Goal: Information Seeking & Learning: Learn about a topic

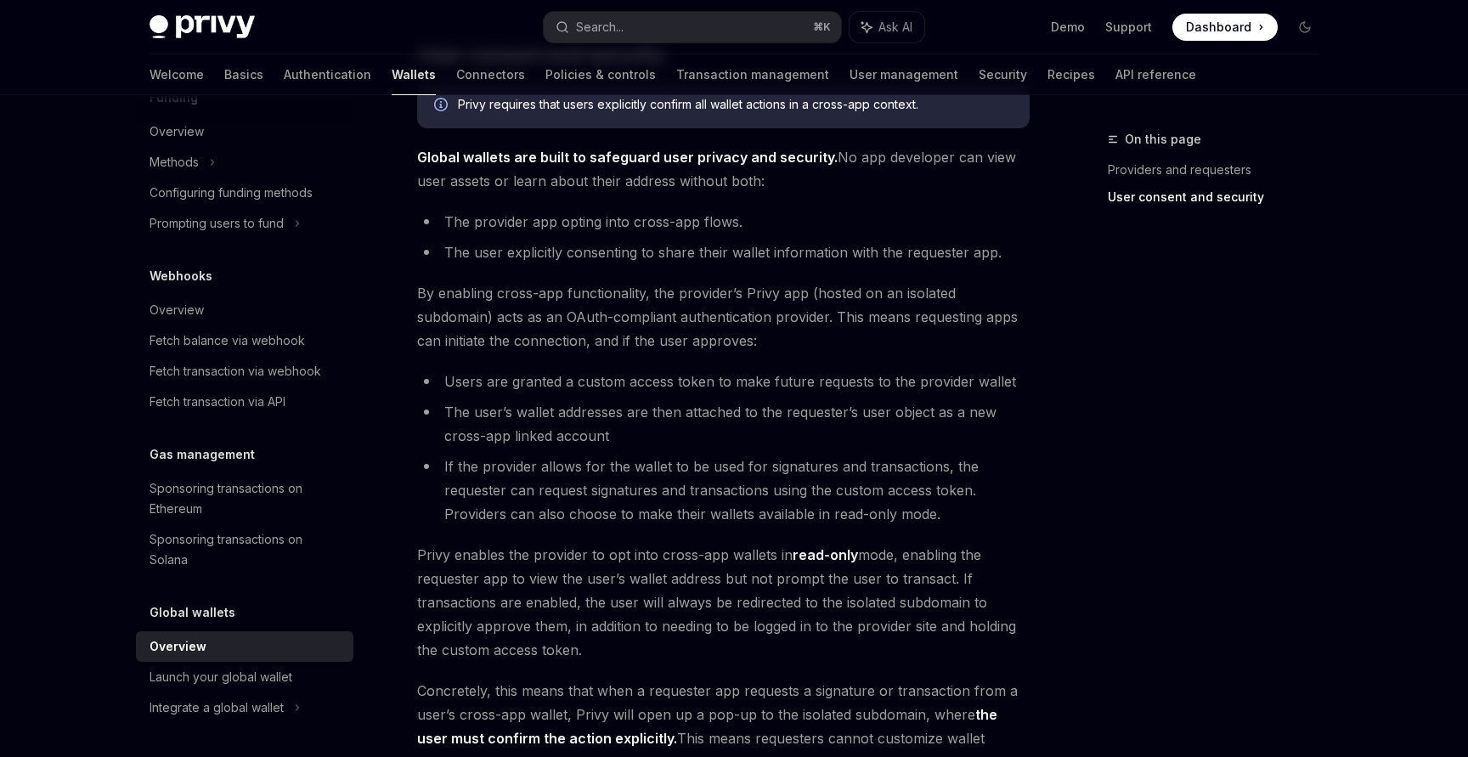
scroll to position [1121, 0]
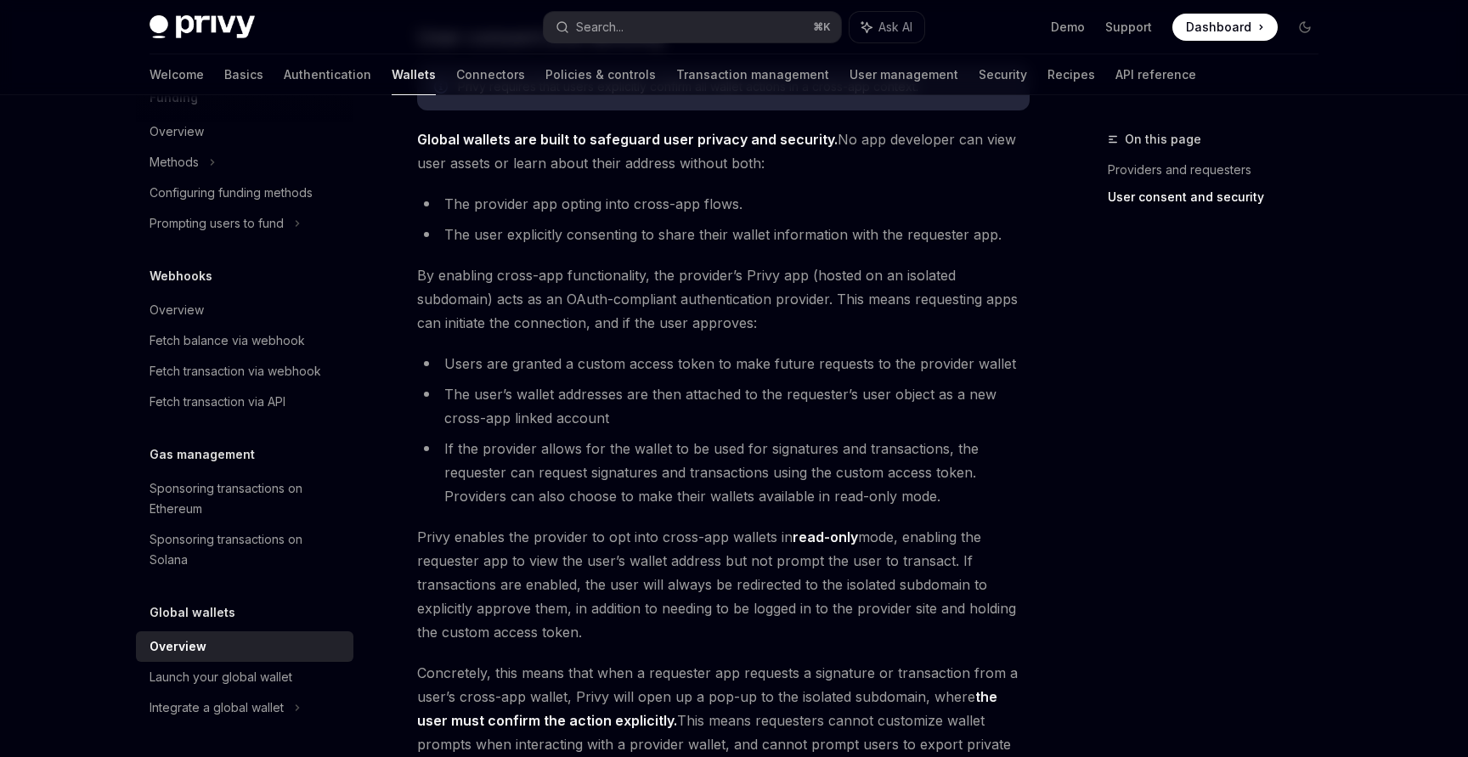
click at [660, 442] on li "If the provider allows for the wallet to be used for signatures and transaction…" at bounding box center [723, 472] width 613 height 71
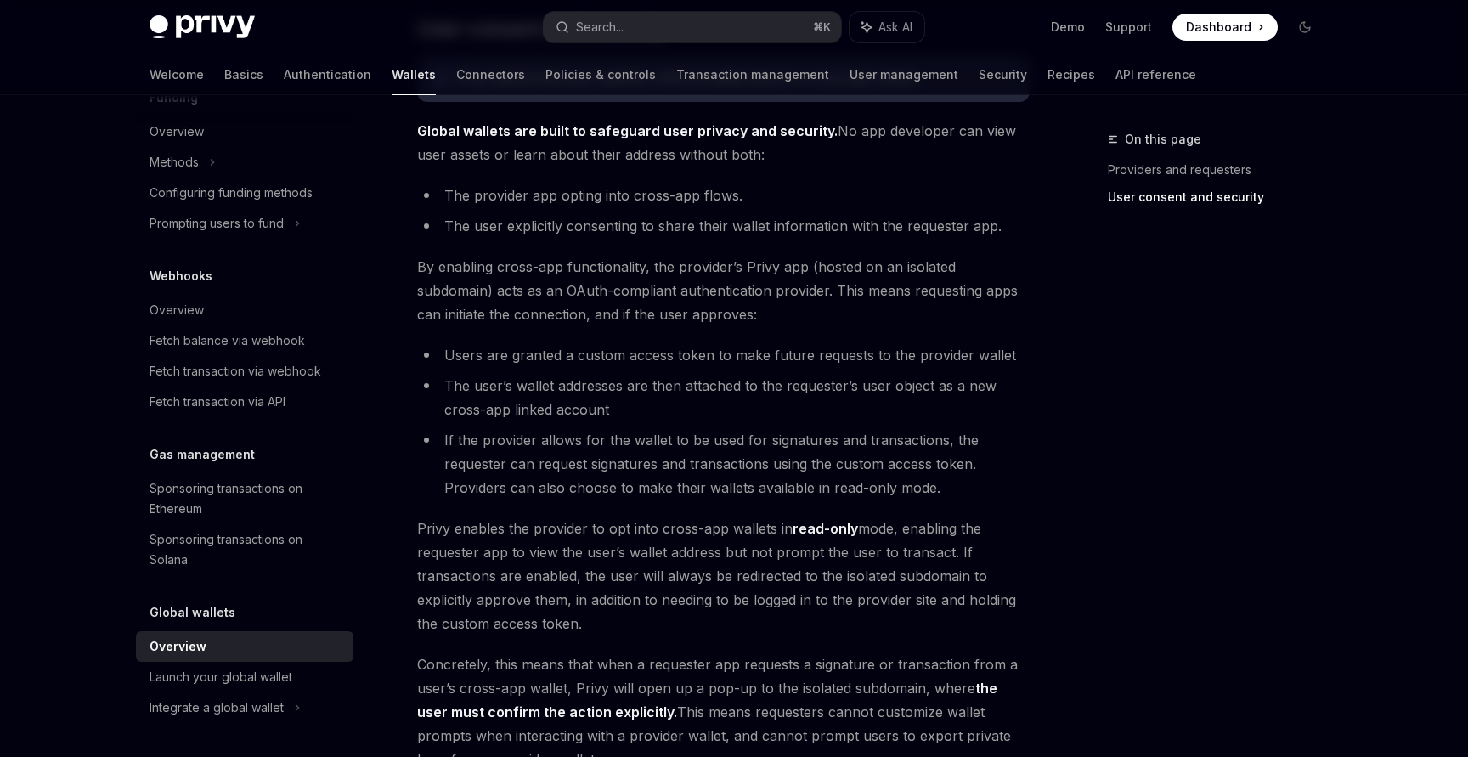
scroll to position [1396, 0]
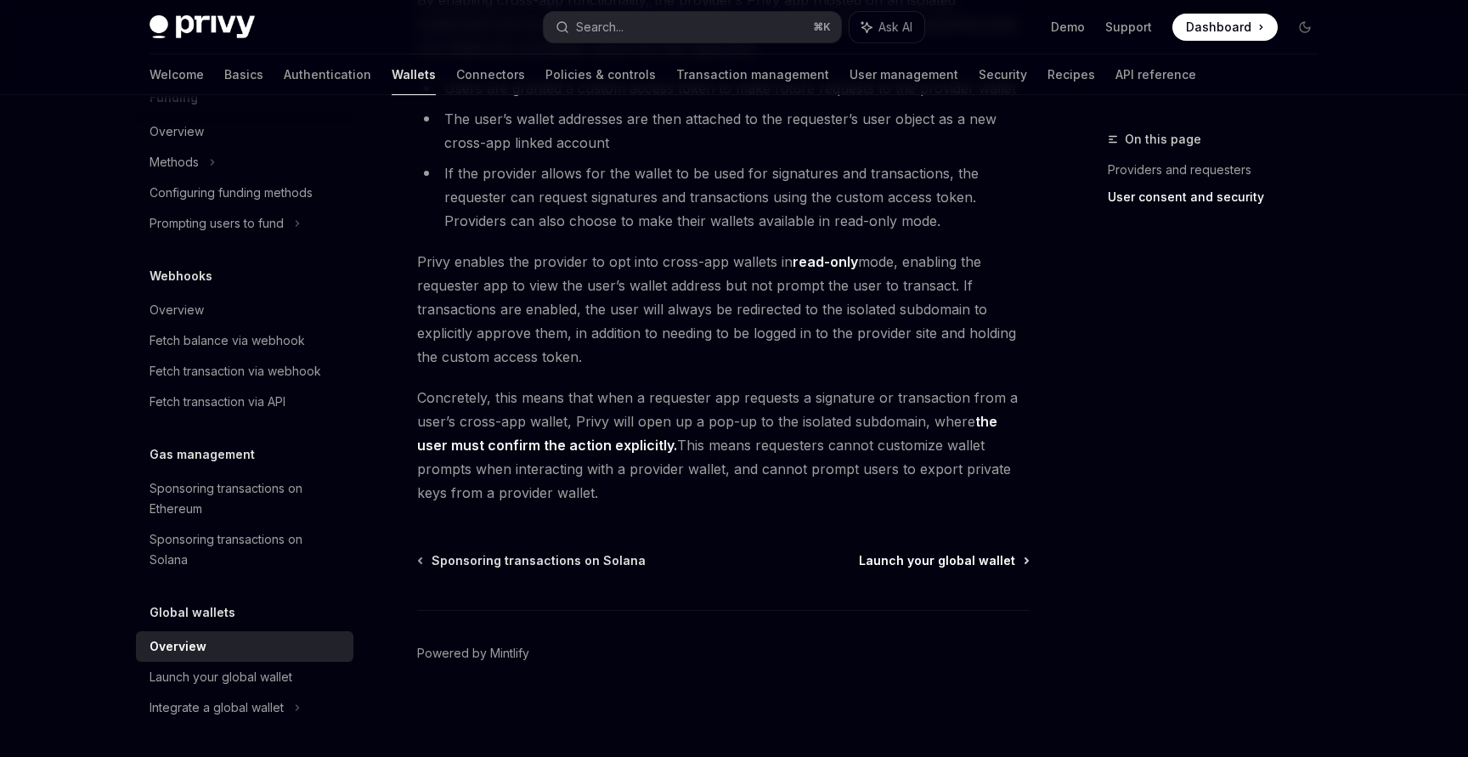
click at [923, 563] on span "Launch your global wallet" at bounding box center [937, 560] width 156 height 17
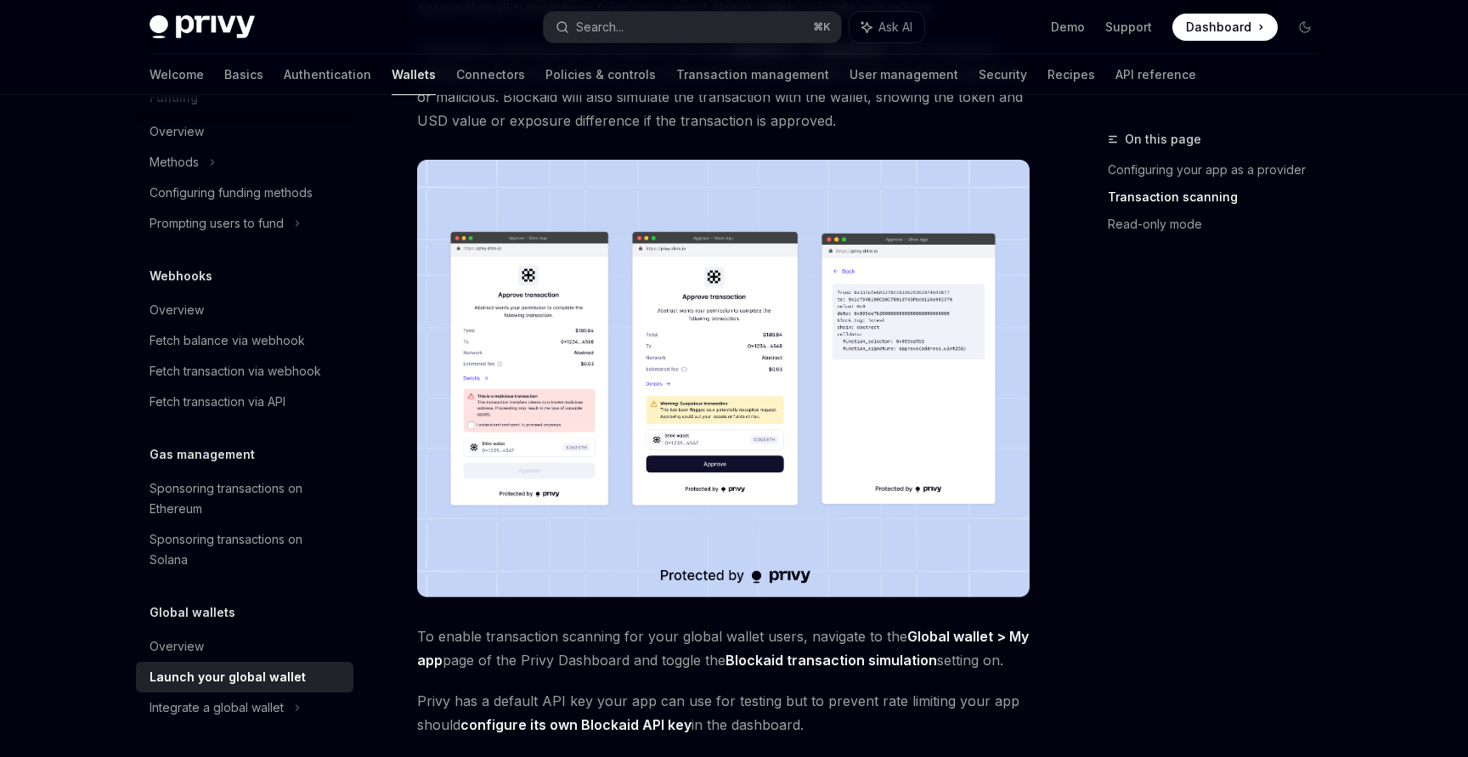
scroll to position [974, 0]
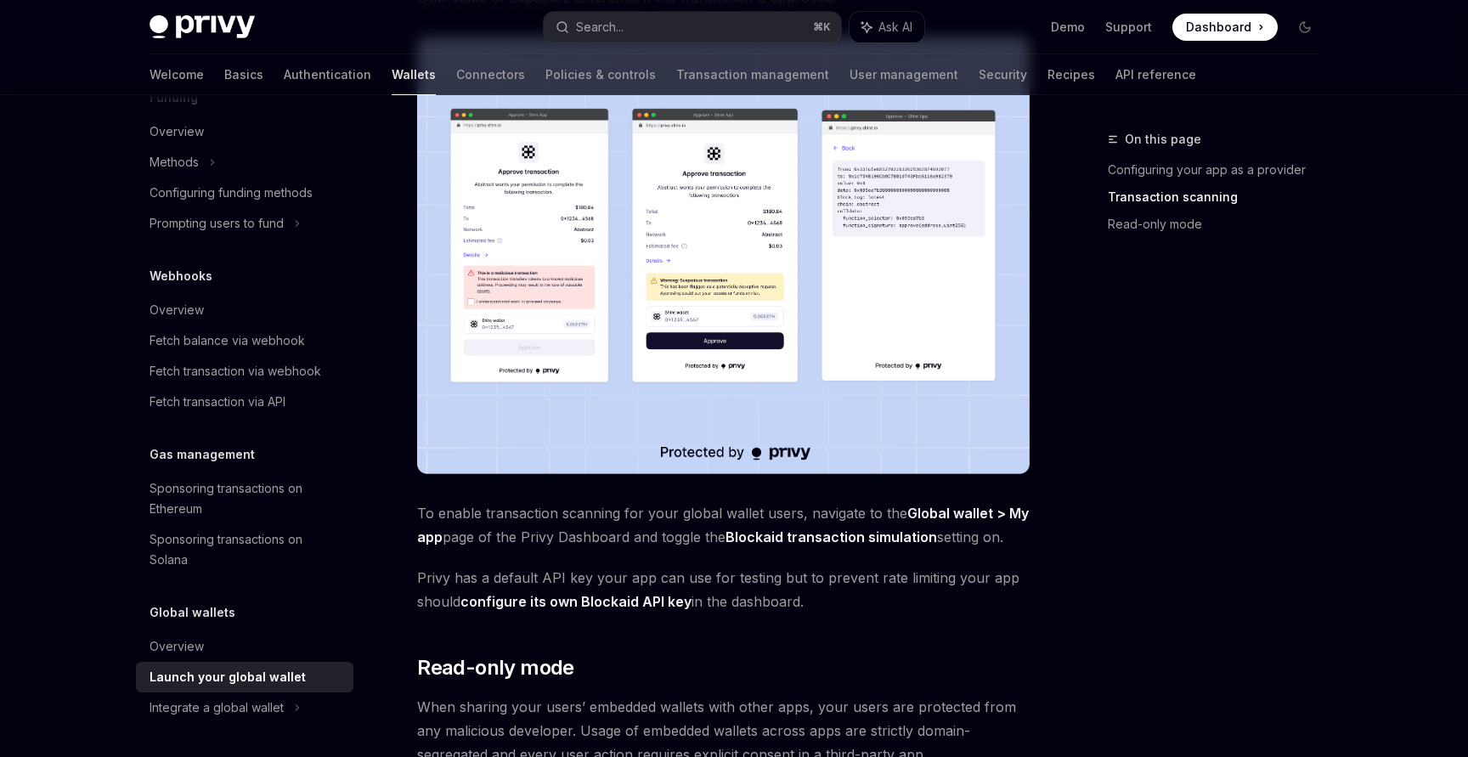
click at [986, 557] on div "Providers are apps that enable their users’ embedded wallets to be used in othe…" at bounding box center [723, 91] width 613 height 1703
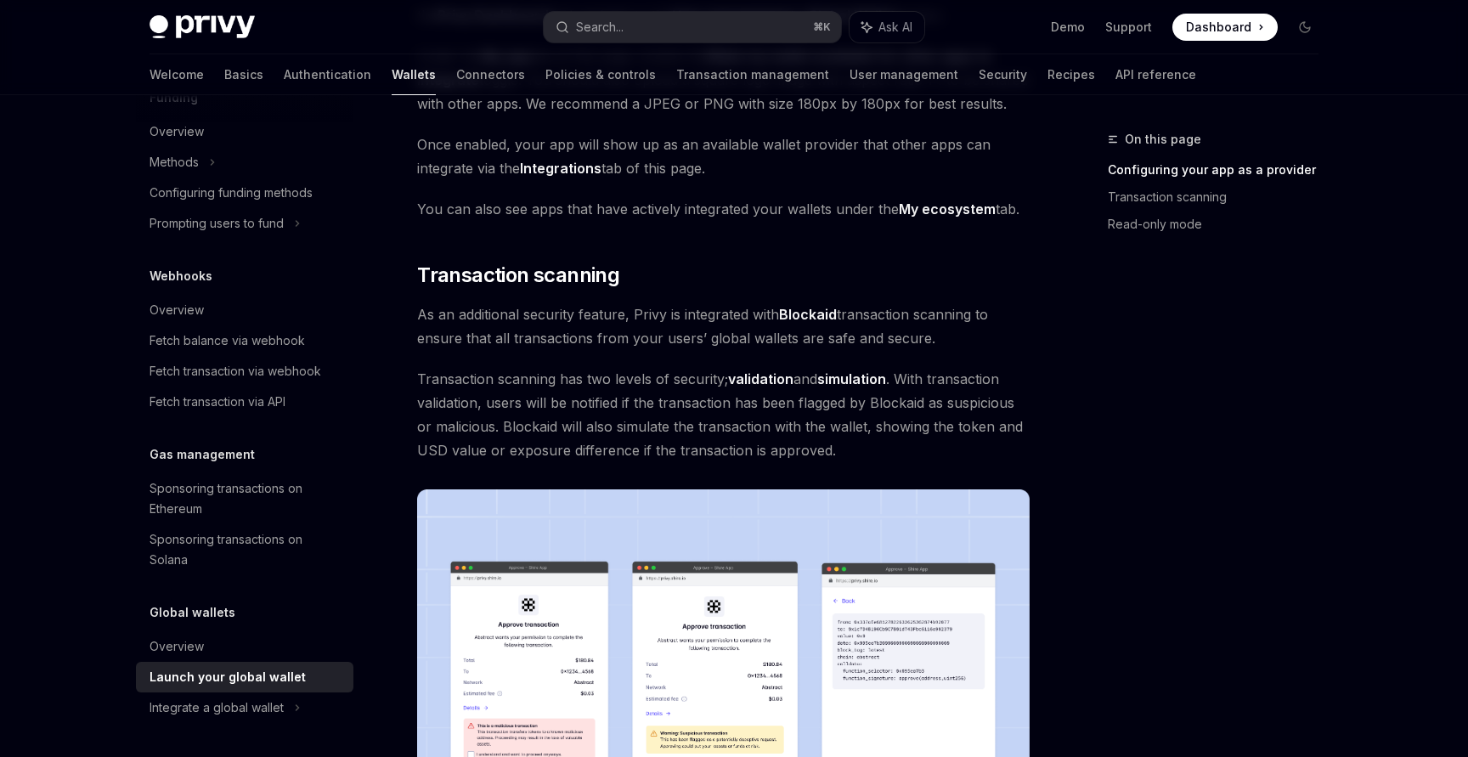
scroll to position [1412, 0]
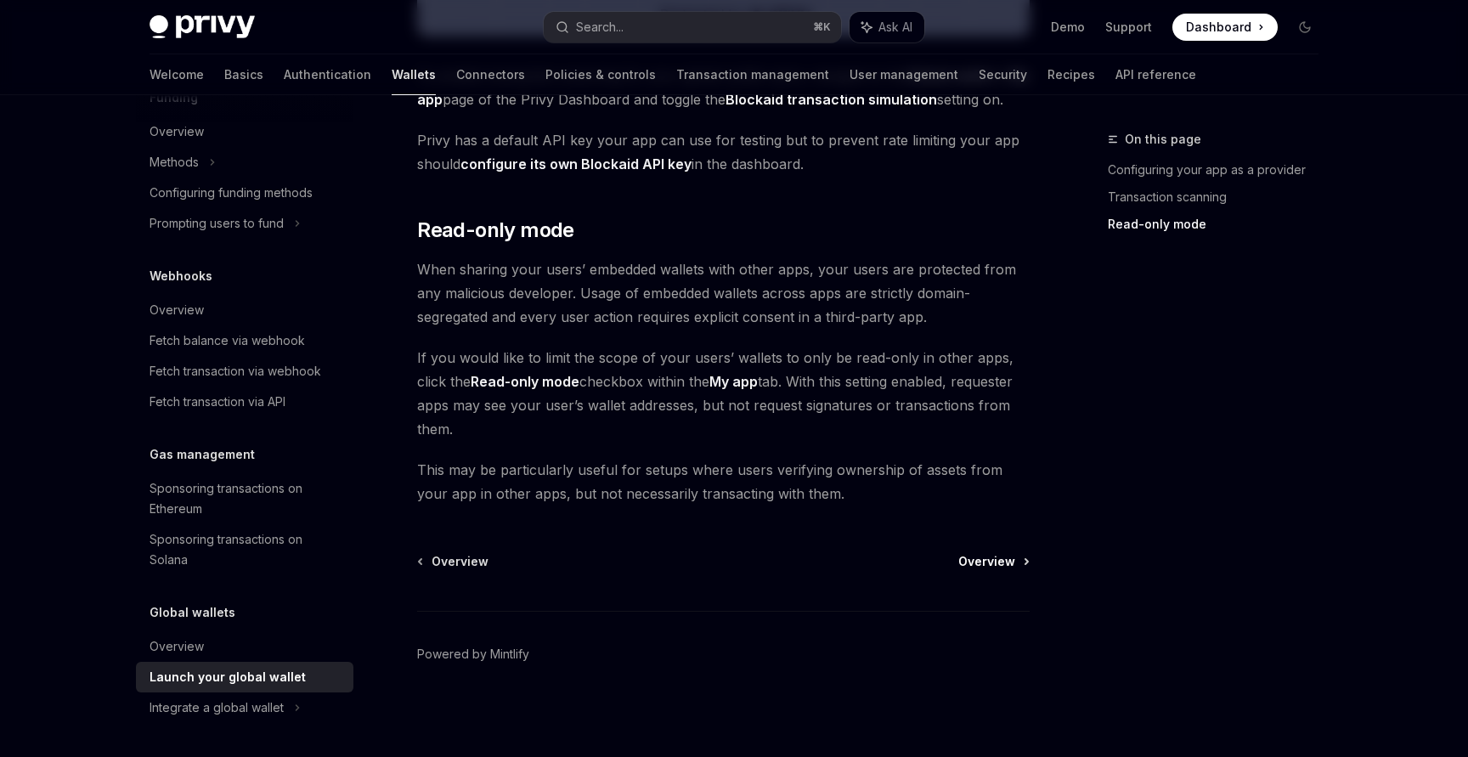
click at [981, 560] on span "Overview" at bounding box center [986, 561] width 57 height 17
type textarea "*"
